Goal: Find specific page/section: Find specific page/section

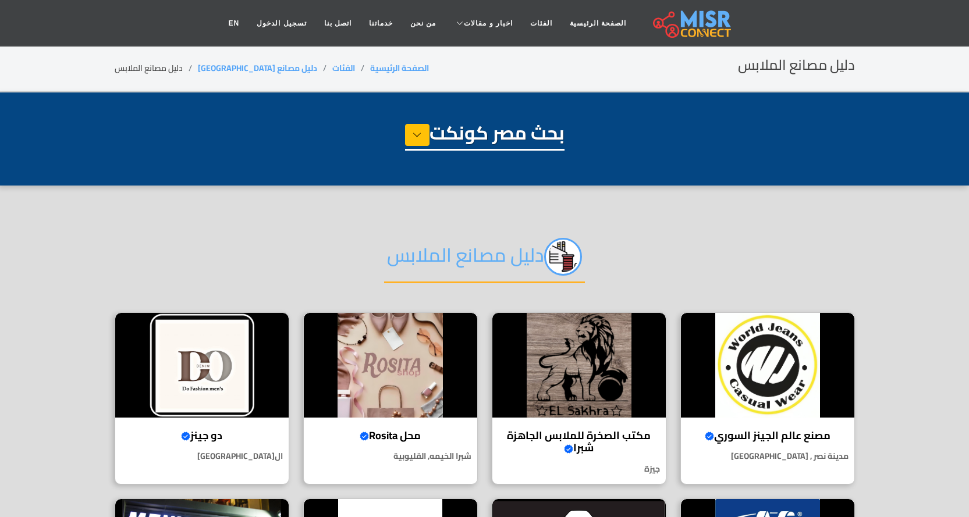
scroll to position [116, 0]
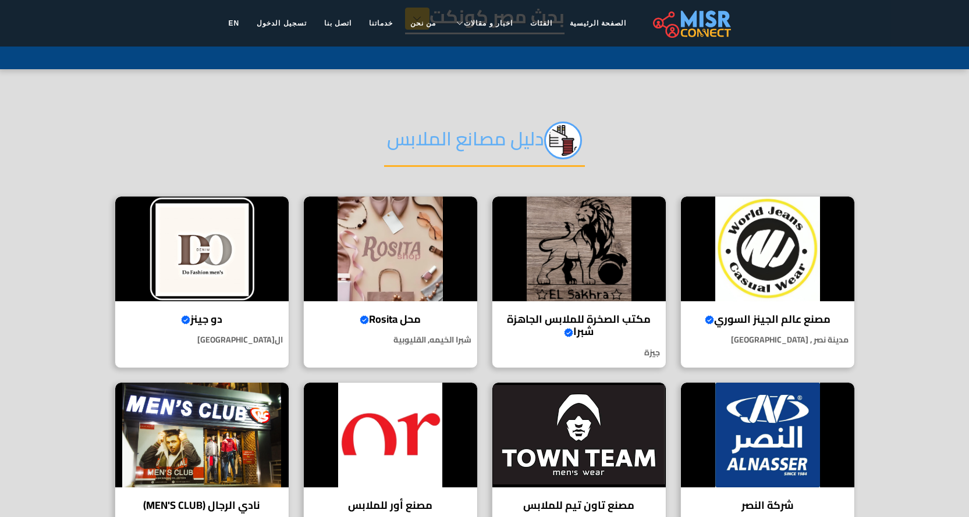
select select "**********"
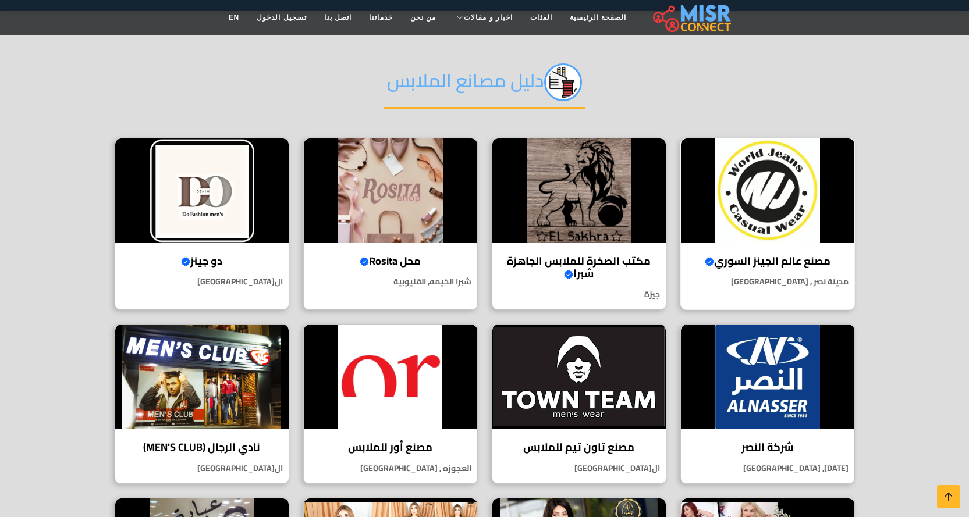
click at [780, 229] on img at bounding box center [767, 190] width 173 height 105
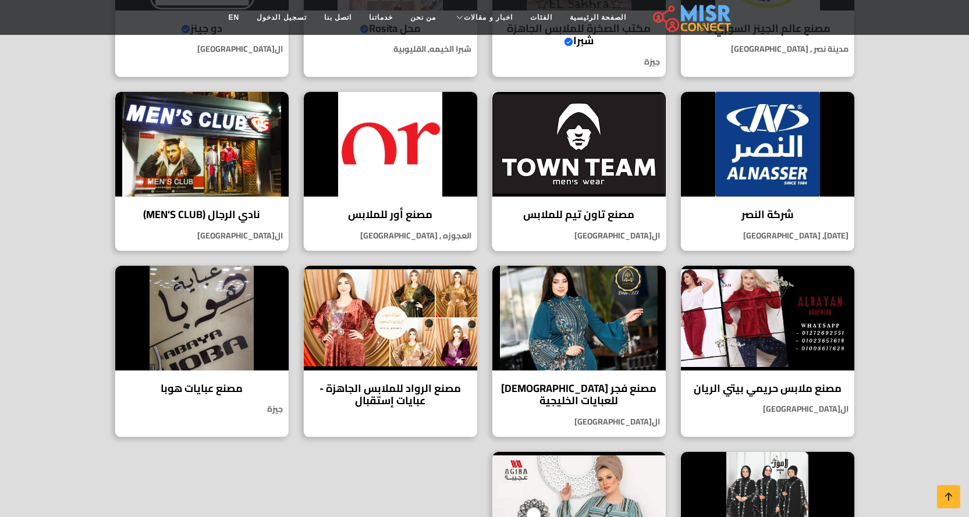
scroll to position [466, 0]
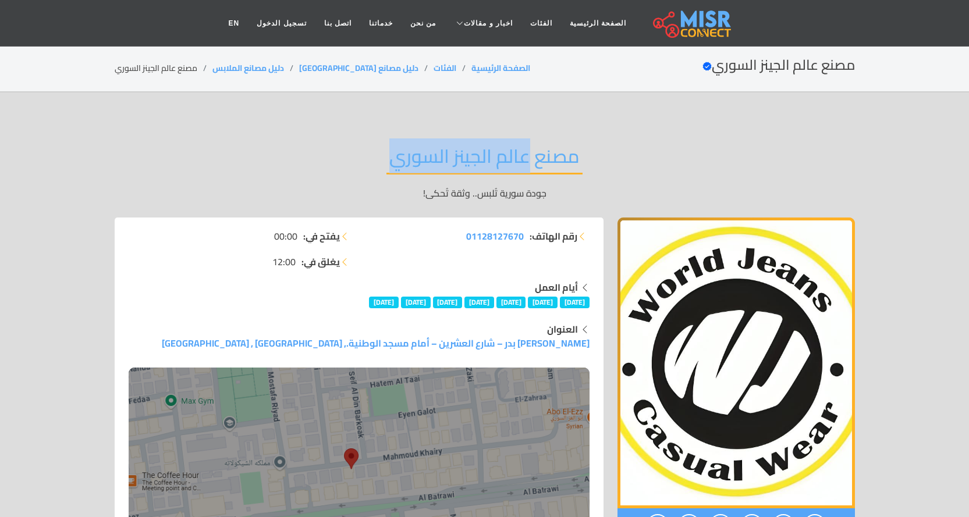
drag, startPoint x: 475, startPoint y: 160, endPoint x: 356, endPoint y: 160, distance: 118.7
click at [356, 160] on div "مصنع عالم الجينز السوري جودة سورية تُلبس.. وثقة تُحكى!" at bounding box center [485, 172] width 740 height 90
copy h2 "عالم الجينز السوري"
